Goal: Information Seeking & Learning: Learn about a topic

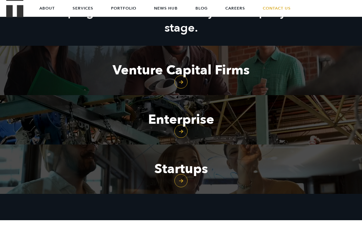
scroll to position [256, 0]
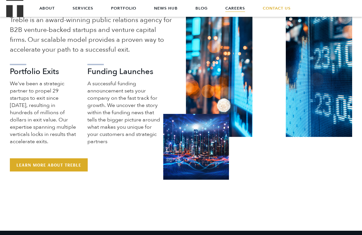
click at [233, 7] on link "Careers" at bounding box center [236, 8] width 20 height 16
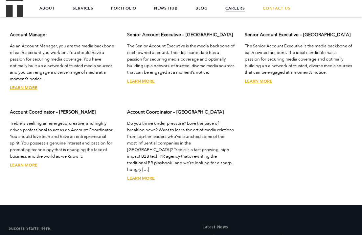
scroll to position [1863, 0]
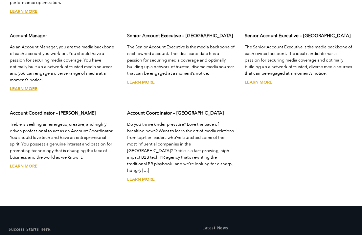
click at [138, 176] on link "Learn More" at bounding box center [141, 179] width 28 height 6
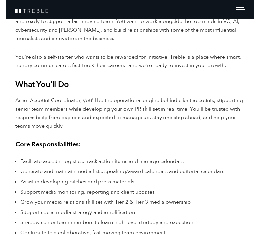
scroll to position [378, 0]
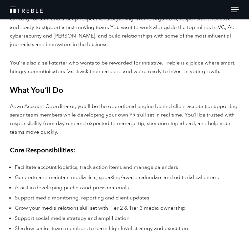
click at [70, 107] on span "As an Account Coordinator, you'll be the operational engine behind client accou…" at bounding box center [124, 119] width 228 height 33
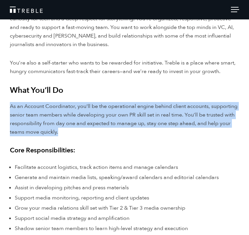
click at [70, 107] on span "As an Account Coordinator, you'll be the operational engine behind client accou…" at bounding box center [124, 119] width 228 height 33
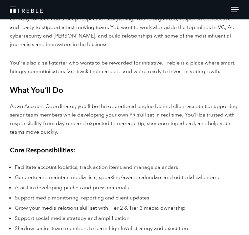
click at [70, 108] on span "As an Account Coordinator, you'll be the operational engine behind client accou…" at bounding box center [124, 119] width 228 height 33
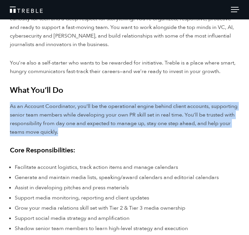
click at [70, 108] on span "As an Account Coordinator, you'll be the operational engine behind client accou…" at bounding box center [124, 119] width 228 height 33
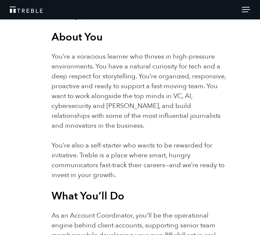
scroll to position [414, 0]
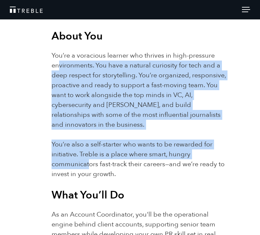
drag, startPoint x: 60, startPoint y: 68, endPoint x: 88, endPoint y: 168, distance: 103.5
click at [88, 168] on span "You’re also a self-starter who wants to be rewarded for initiative. Treble is a…" at bounding box center [138, 159] width 173 height 38
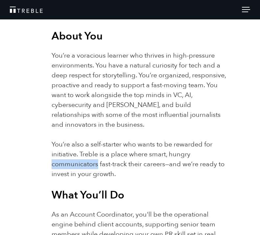
click at [88, 168] on span "You’re also a self-starter who wants to be rewarded for initiative. Treble is a…" at bounding box center [138, 159] width 173 height 38
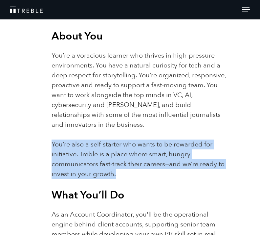
click at [88, 168] on span "You’re also a self-starter who wants to be rewarded for initiative. Treble is a…" at bounding box center [138, 159] width 173 height 38
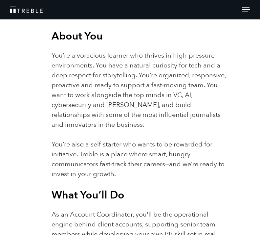
click at [88, 168] on span "You’re also a self-starter who wants to be rewarded for initiative. Treble is a…" at bounding box center [138, 159] width 173 height 38
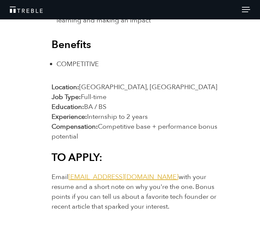
scroll to position [1179, 0]
